Goal: Information Seeking & Learning: Learn about a topic

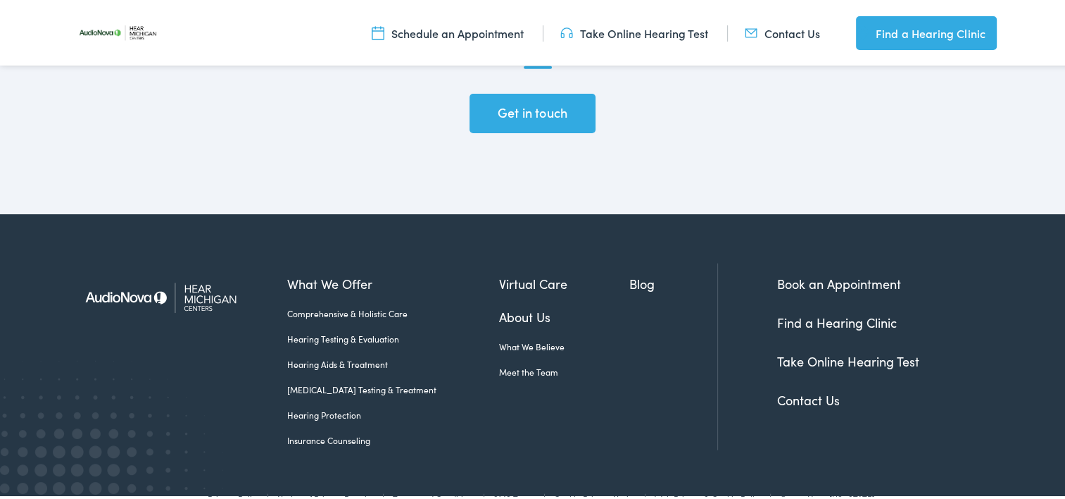
scroll to position [3437, 0]
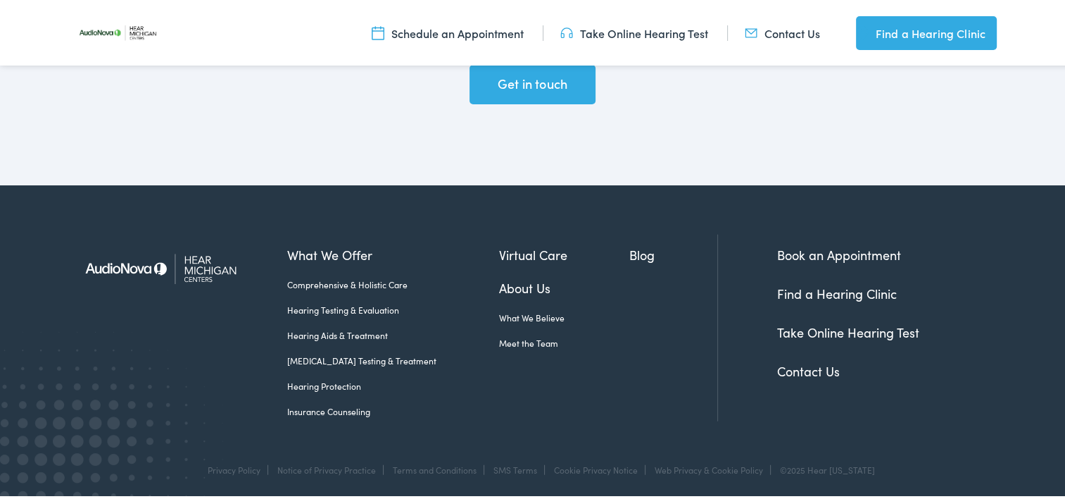
click at [823, 360] on link "Contact Us" at bounding box center [808, 369] width 63 height 18
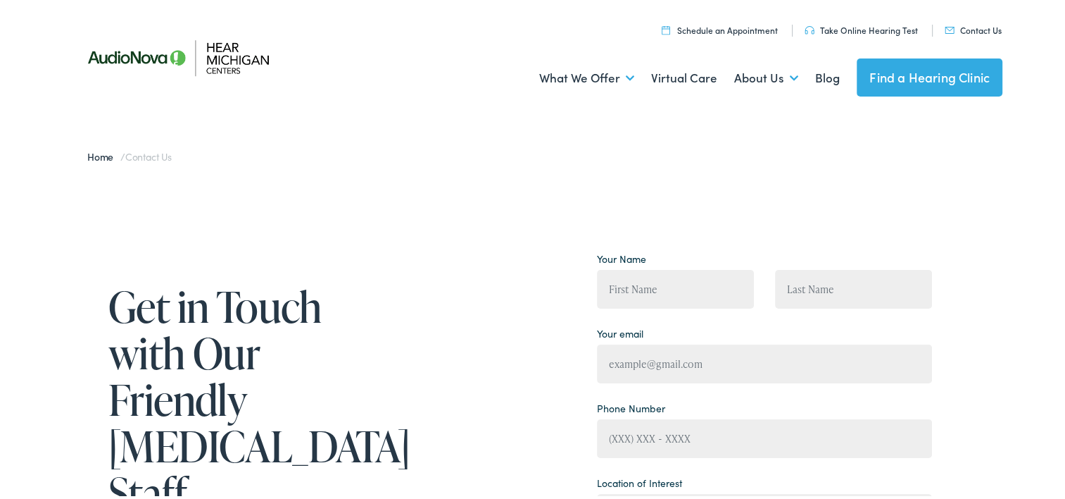
click at [965, 34] on ul "Schedule an Appointment Take Online Hearing Test Contact Us Find a Hearing Clin…" at bounding box center [542, 26] width 939 height 19
click at [963, 28] on link "Contact Us" at bounding box center [973, 28] width 57 height 12
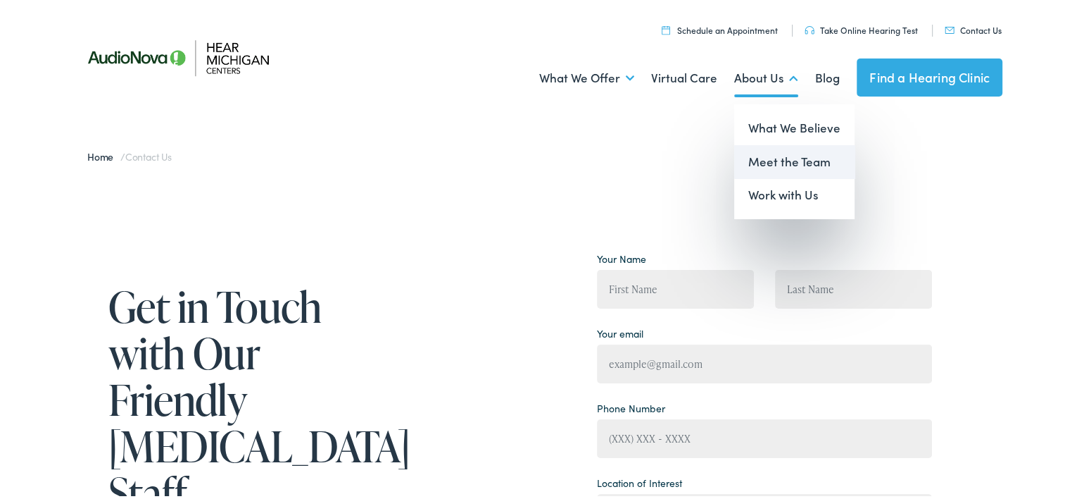
click at [792, 170] on link "Meet the Team" at bounding box center [794, 160] width 120 height 34
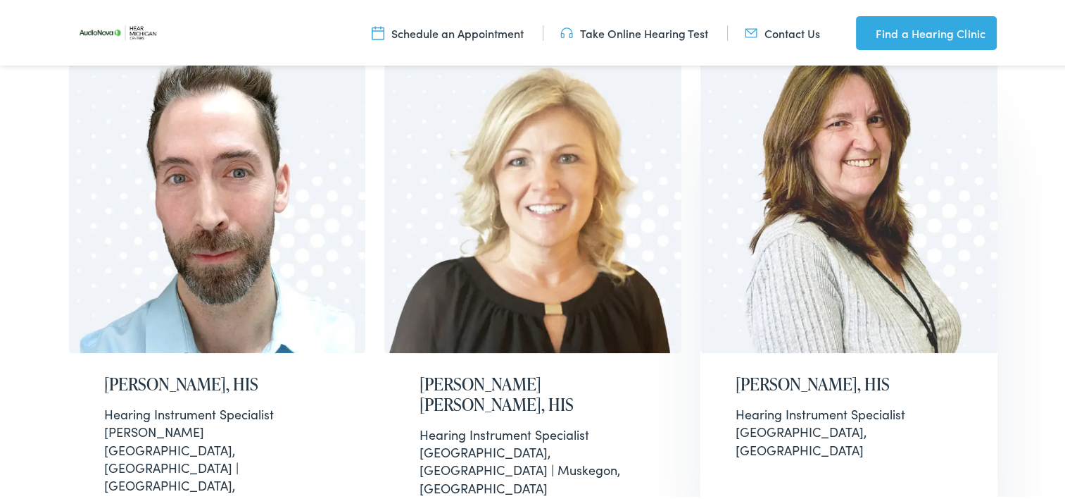
scroll to position [1549, 0]
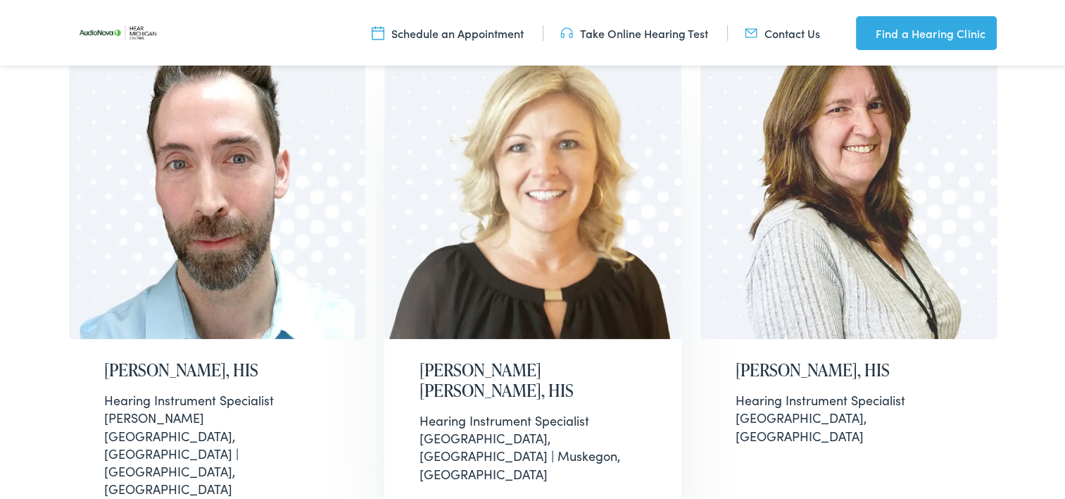
click at [475, 358] on h2 "Leigh Ann Holmes, HIS" at bounding box center [533, 378] width 227 height 41
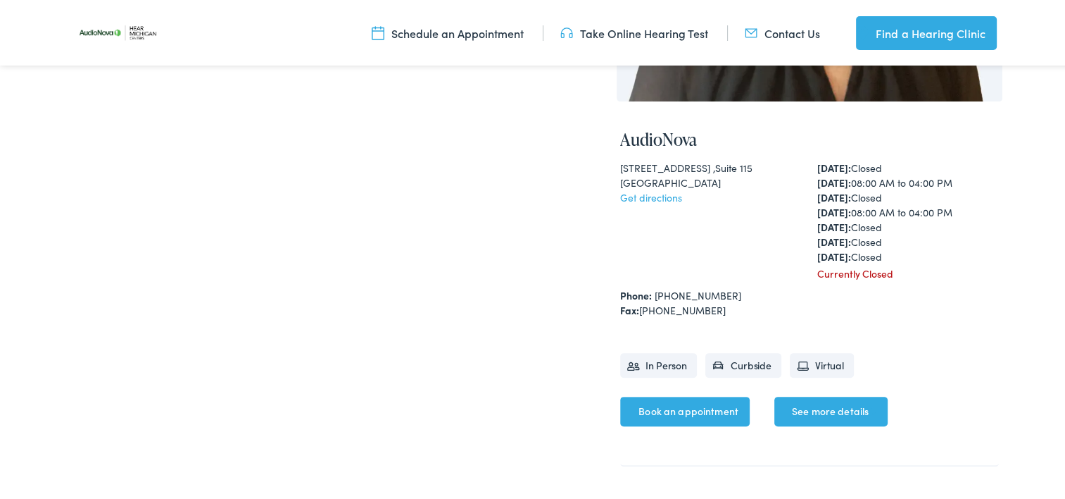
scroll to position [493, 0]
